Goal: Navigation & Orientation: Find specific page/section

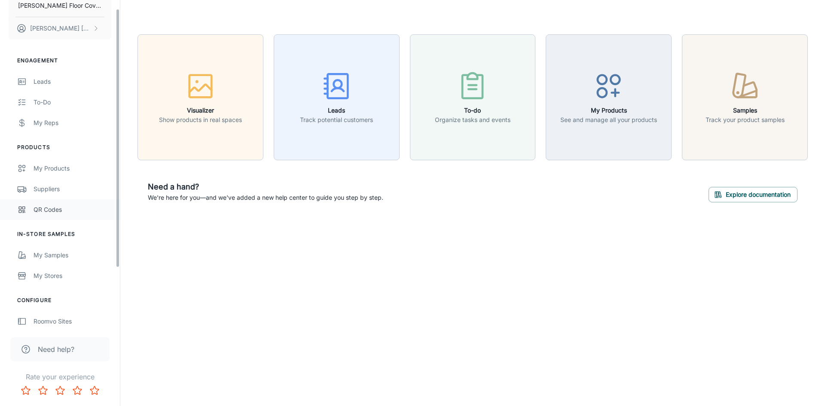
scroll to position [85, 0]
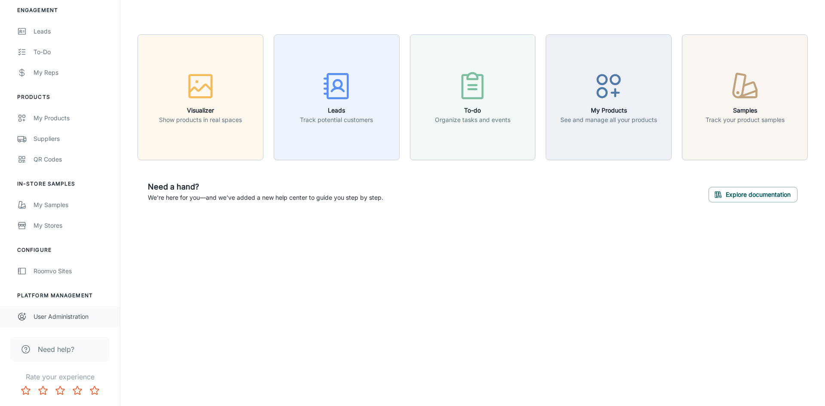
click at [67, 317] on div "User Administration" at bounding box center [73, 316] width 78 height 9
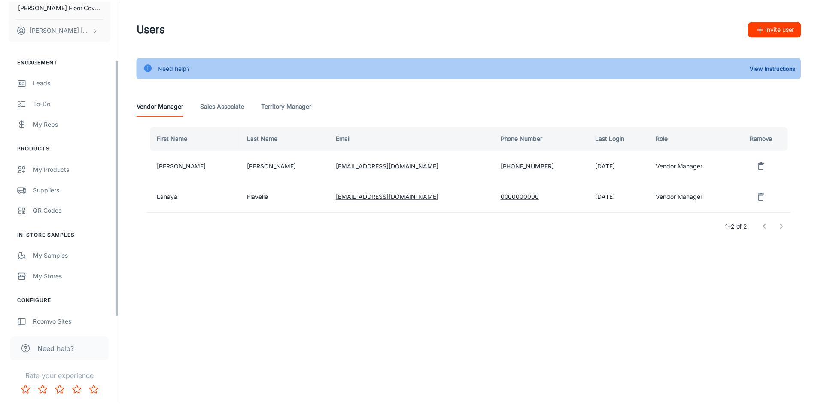
scroll to position [85, 0]
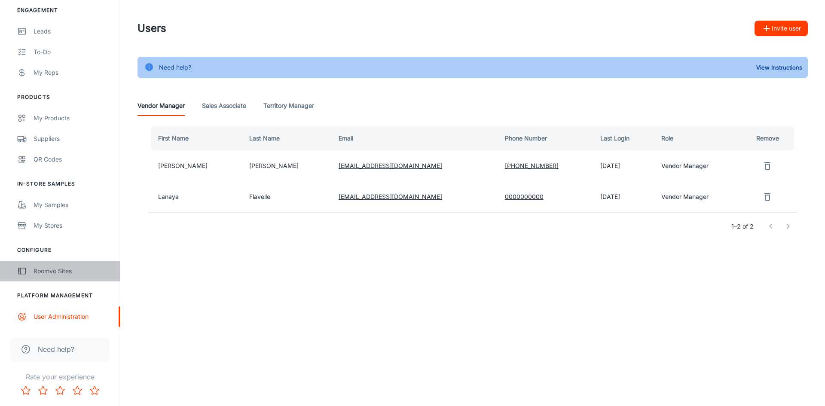
click at [67, 272] on div "Roomvo Sites" at bounding box center [73, 270] width 78 height 9
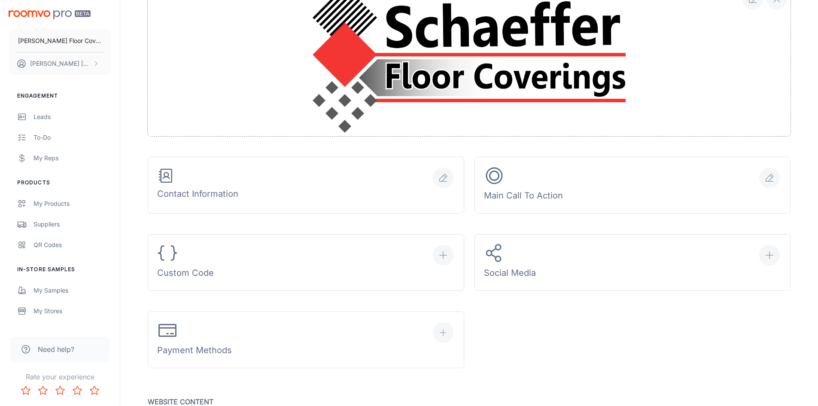
scroll to position [215, 0]
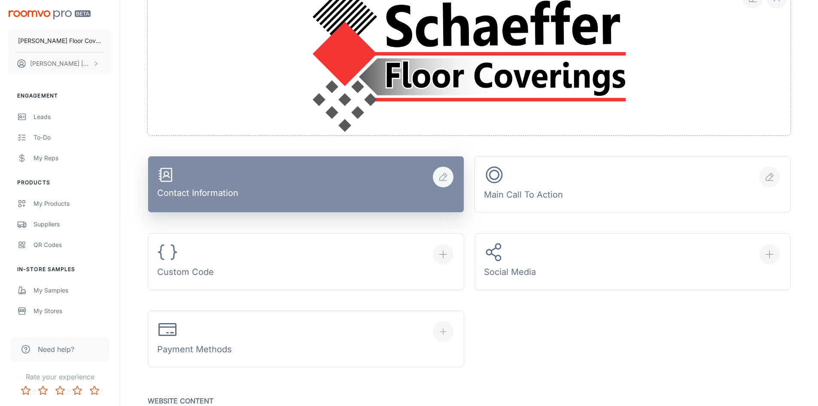
click at [356, 187] on button "Contact Information" at bounding box center [306, 184] width 317 height 57
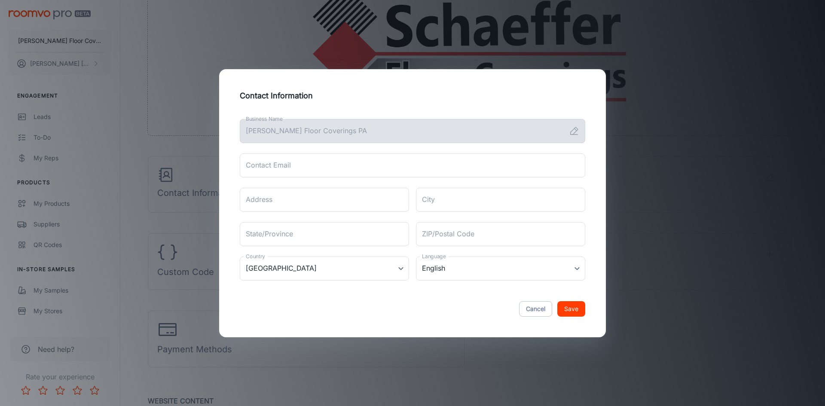
click at [576, 310] on button "Save" at bounding box center [571, 308] width 28 height 15
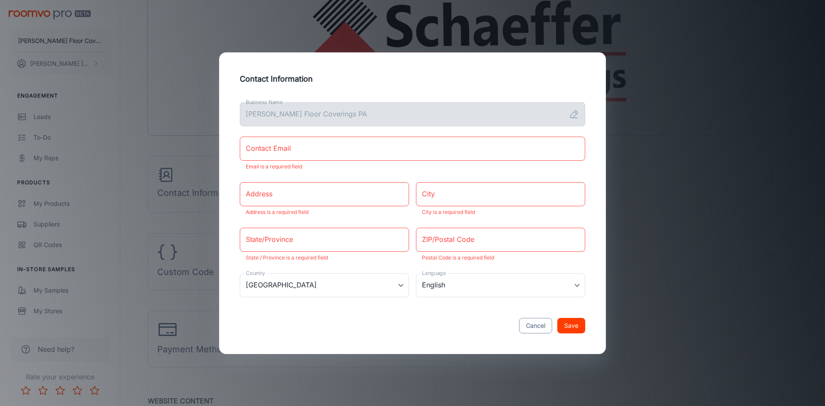
click at [528, 330] on button "Cancel" at bounding box center [535, 325] width 33 height 15
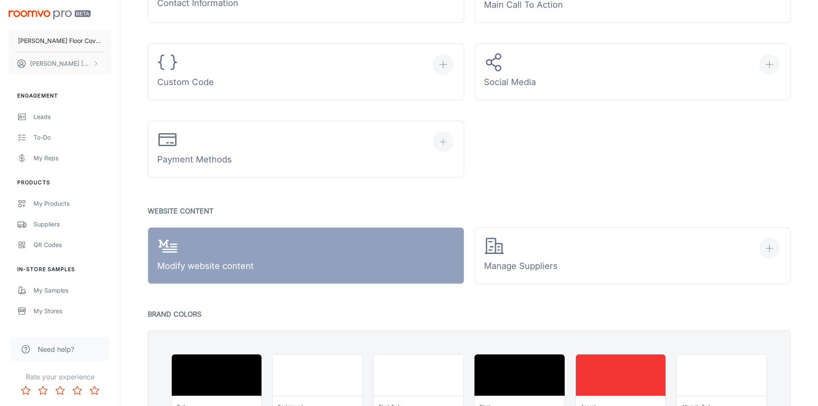
scroll to position [430, 0]
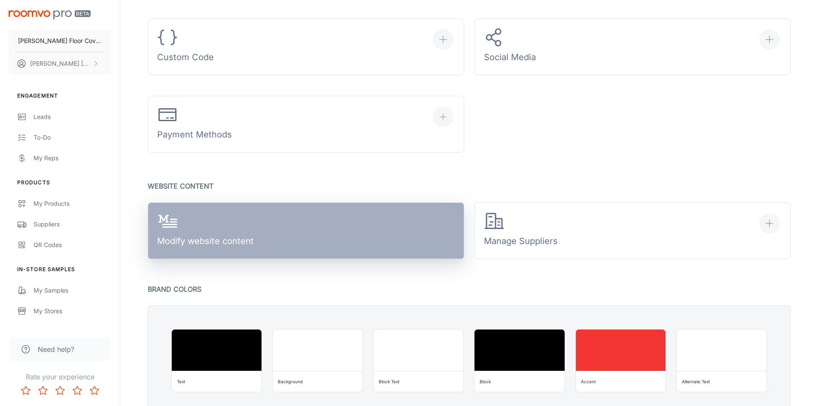
click at [390, 235] on link "Modify website content" at bounding box center [306, 230] width 317 height 57
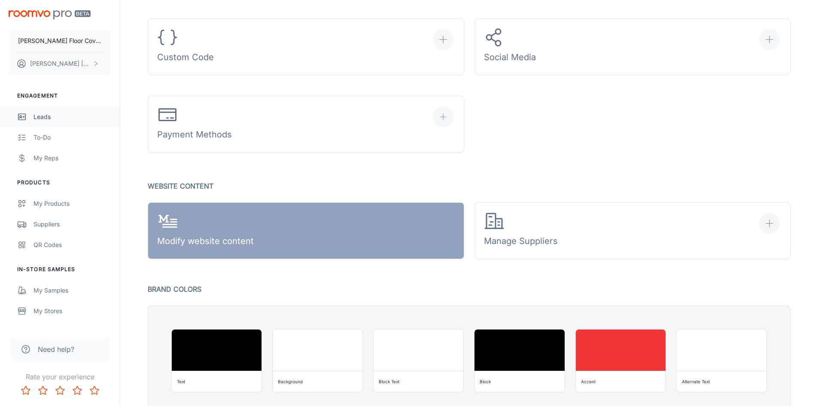
click at [50, 119] on div "Leads" at bounding box center [73, 116] width 78 height 9
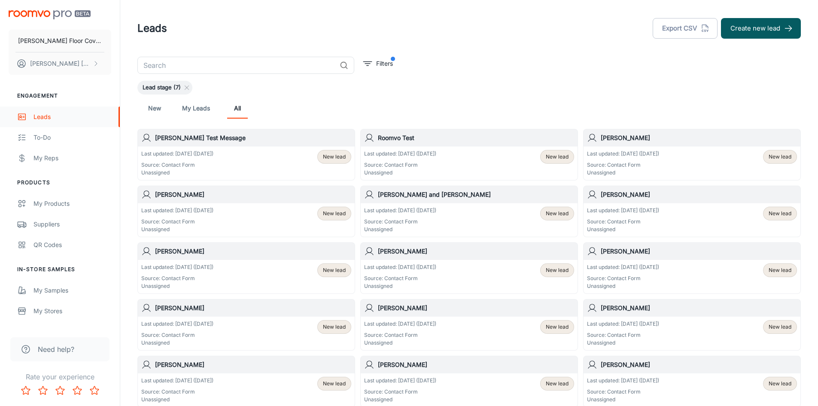
click at [40, 118] on div "Leads" at bounding box center [73, 116] width 78 height 9
